Goal: Task Accomplishment & Management: Use online tool/utility

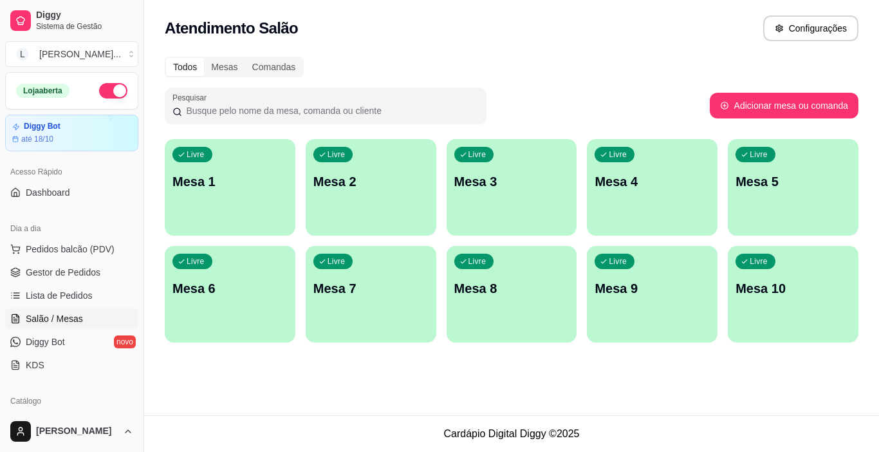
click at [84, 309] on link "Salão / Mesas" at bounding box center [71, 318] width 133 height 21
click at [263, 190] on div "Livre Mesa 1" at bounding box center [230, 179] width 131 height 81
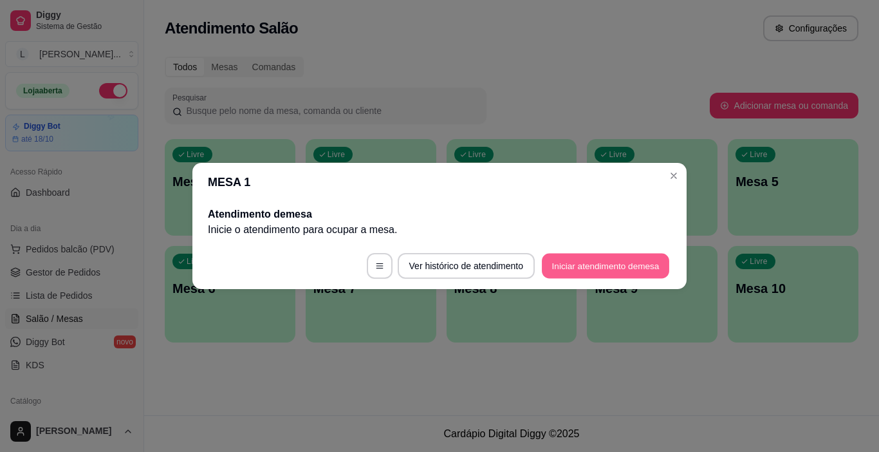
click at [632, 271] on button "Iniciar atendimento de mesa" at bounding box center [605, 265] width 127 height 25
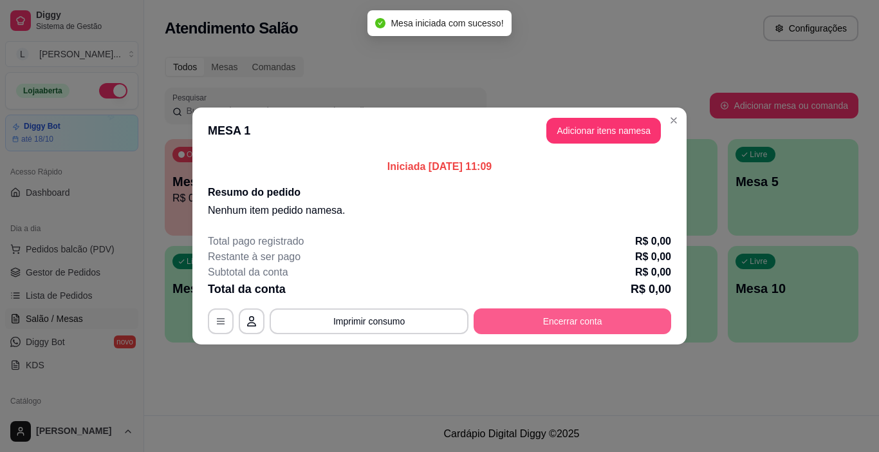
click at [563, 327] on button "Encerrar conta" at bounding box center [571, 321] width 197 height 26
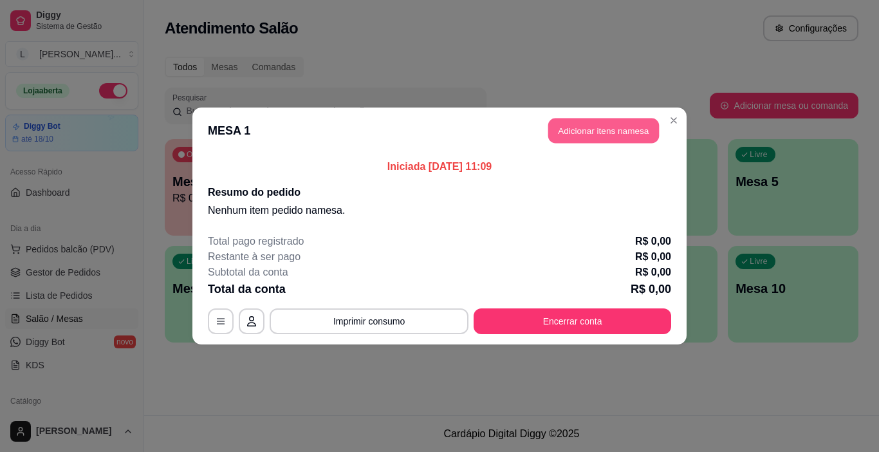
click at [607, 126] on button "Adicionar itens na mesa" at bounding box center [603, 130] width 111 height 25
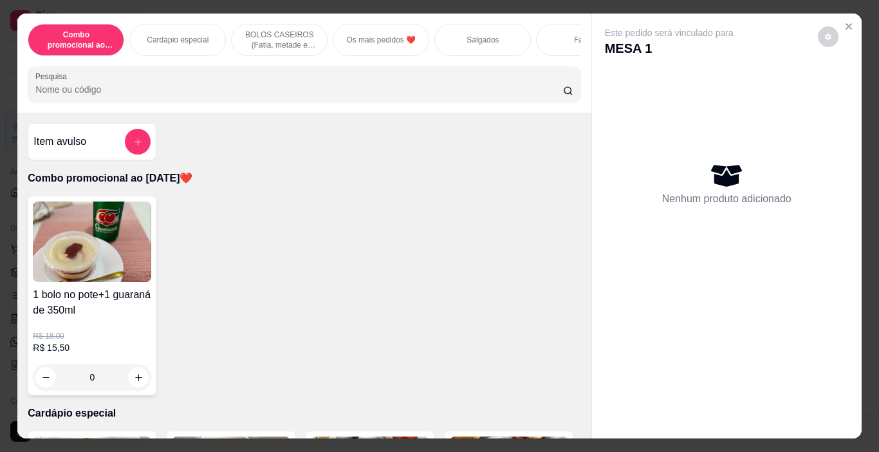
click at [466, 38] on p "Salgados" at bounding box center [482, 40] width 32 height 10
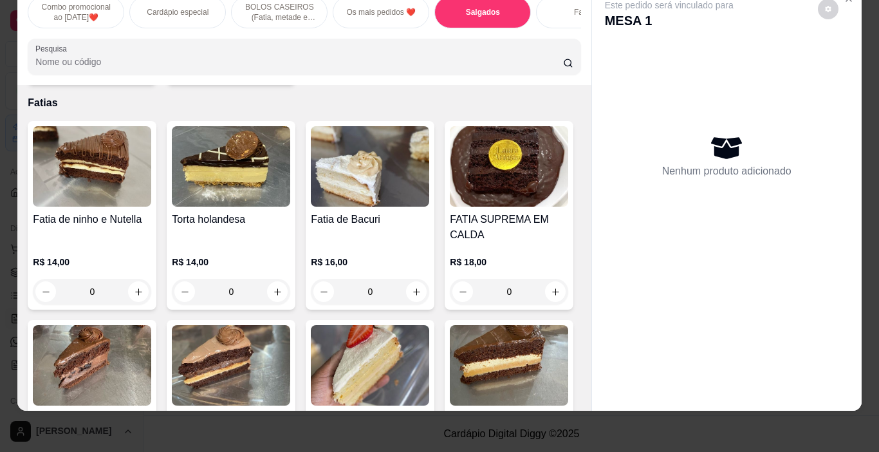
scroll to position [1916, 0]
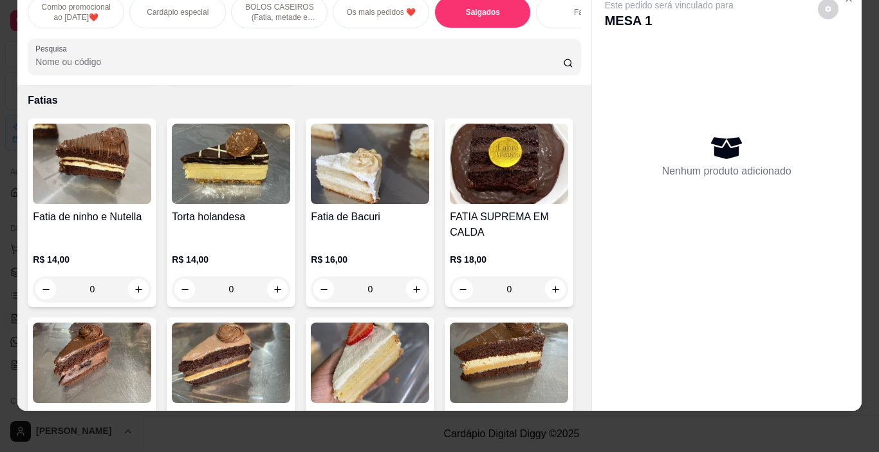
click at [135, 68] on icon "increase-product-quantity" at bounding box center [138, 64] width 7 height 7
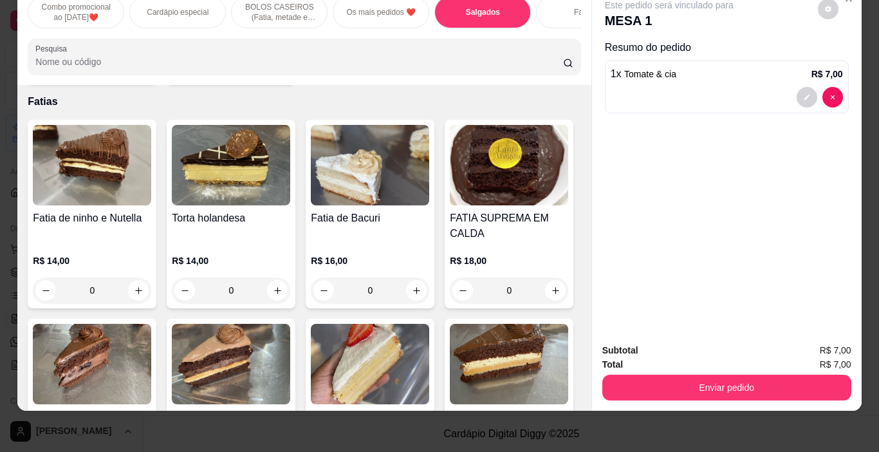
type input "1"
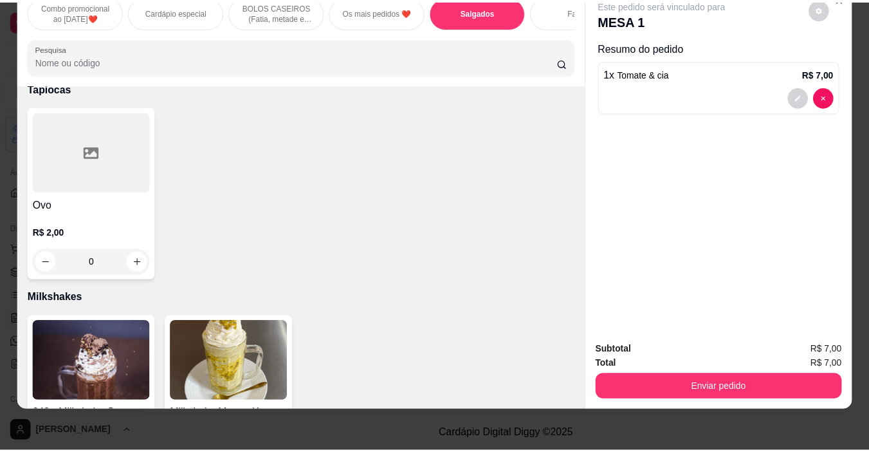
scroll to position [4541, 0]
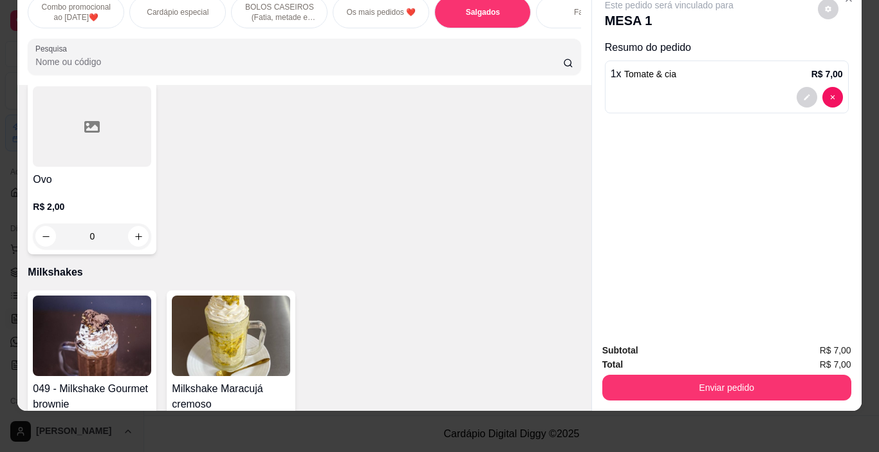
type input "1"
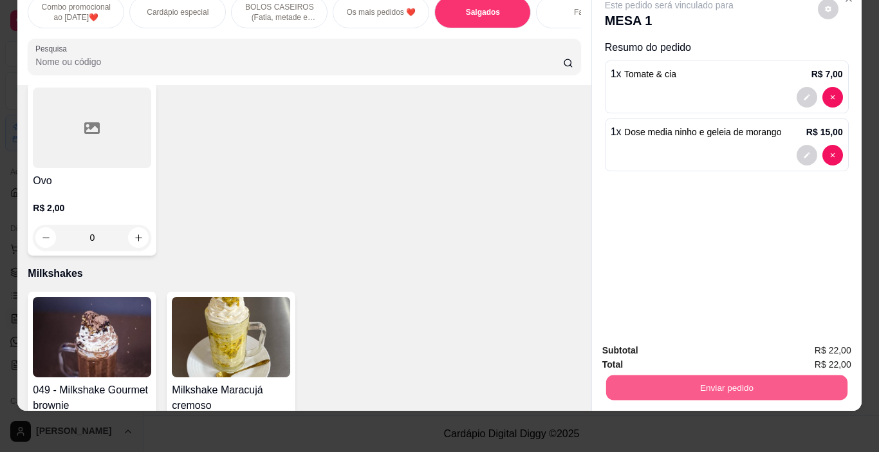
click at [698, 376] on button "Enviar pedido" at bounding box center [725, 387] width 241 height 25
click at [705, 351] on button "Não registrar e enviar pedido" at bounding box center [684, 346] width 134 height 24
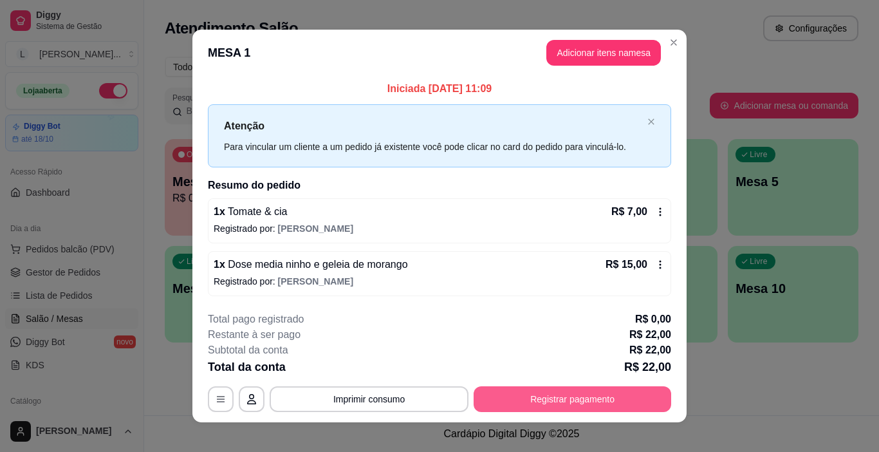
click at [599, 389] on button "Registrar pagamento" at bounding box center [571, 399] width 197 height 26
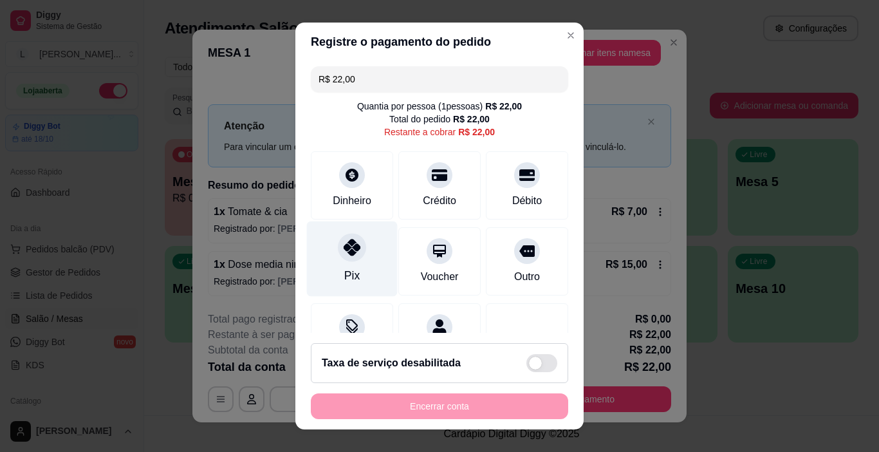
click at [350, 258] on div at bounding box center [352, 247] width 28 height 28
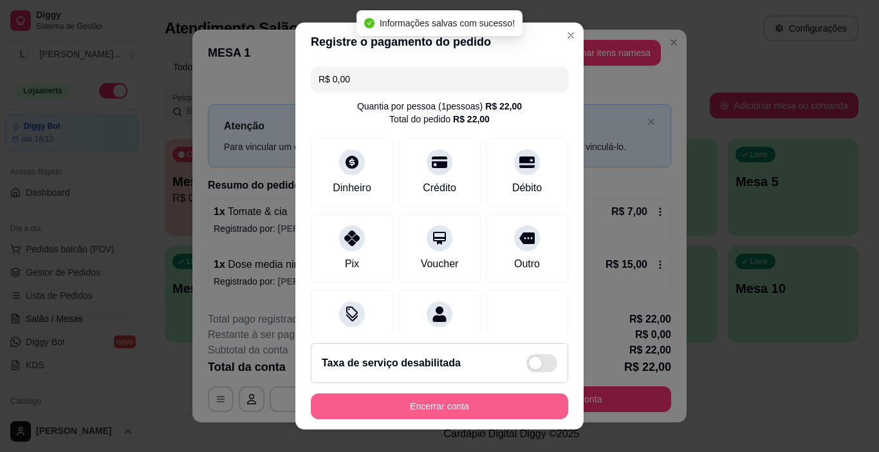
type input "R$ 0,00"
click at [474, 408] on button "Encerrar conta" at bounding box center [439, 406] width 257 height 26
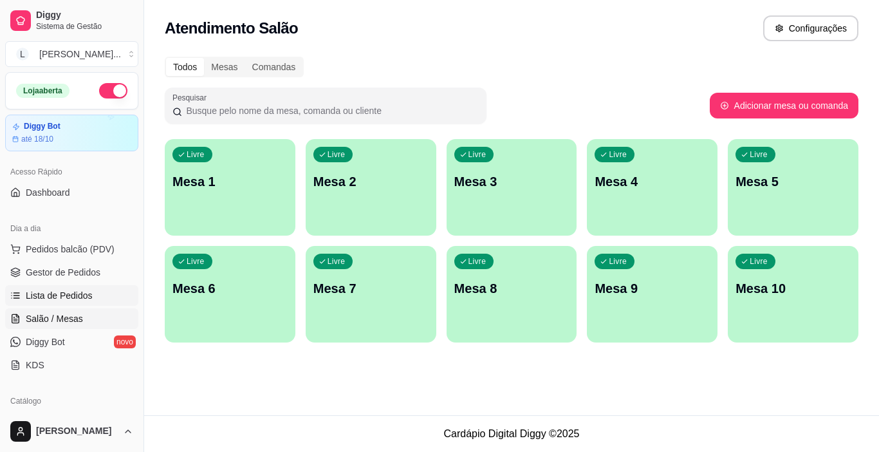
click at [66, 295] on span "Lista de Pedidos" at bounding box center [59, 295] width 67 height 13
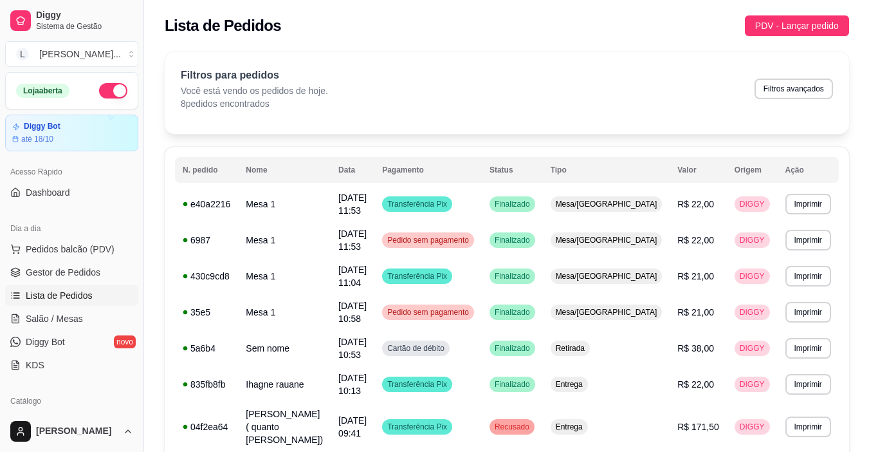
click at [514, 32] on div "Lista de Pedidos PDV - Lançar pedido" at bounding box center [507, 25] width 684 height 21
drag, startPoint x: 138, startPoint y: 127, endPoint x: 135, endPoint y: 155, distance: 28.5
click at [135, 155] on div "Diggy Sistema de Gestão L Laura Aragão ... Loja aberta Diggy Bot até 18/10 Aces…" at bounding box center [71, 226] width 143 height 452
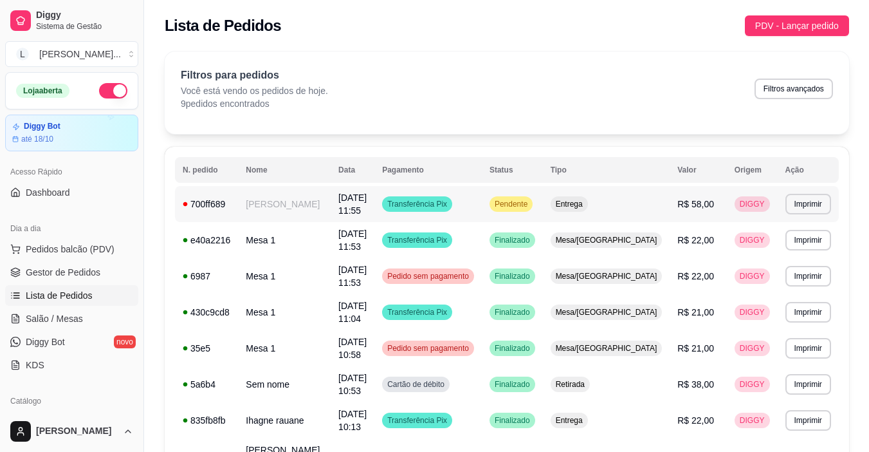
click at [331, 209] on td "Ozenira Barbosa" at bounding box center [284, 204] width 93 height 36
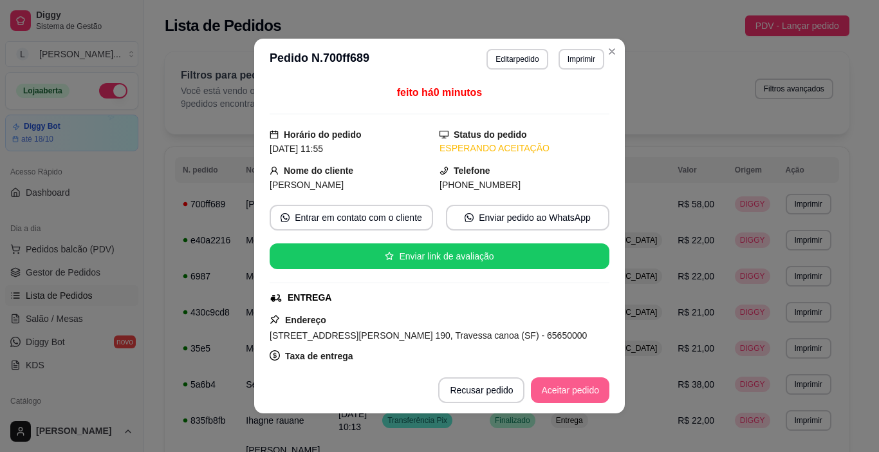
click at [567, 392] on button "Aceitar pedido" at bounding box center [570, 390] width 78 height 26
click at [567, 392] on button "Mover para preparo" at bounding box center [559, 390] width 100 height 26
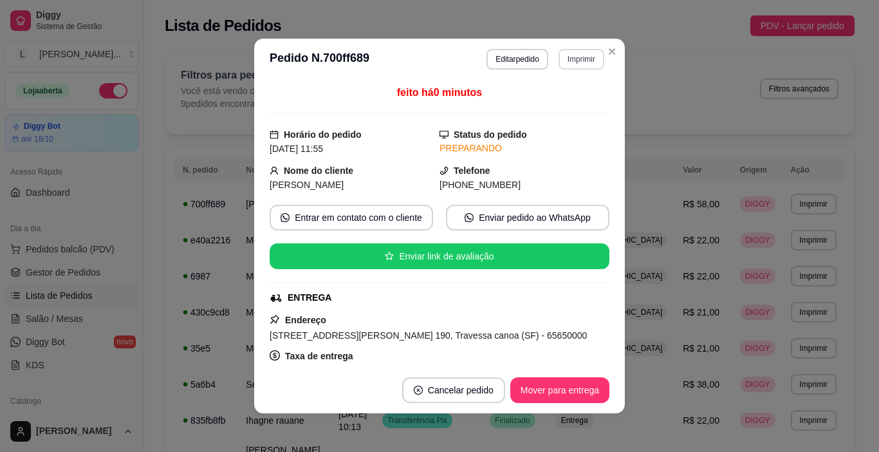
click at [579, 53] on button "Imprimir" at bounding box center [581, 59] width 46 height 21
click at [557, 103] on button "IMPRESSORA" at bounding box center [554, 104] width 93 height 21
